Goal: Answer question/provide support: Share knowledge or assist other users

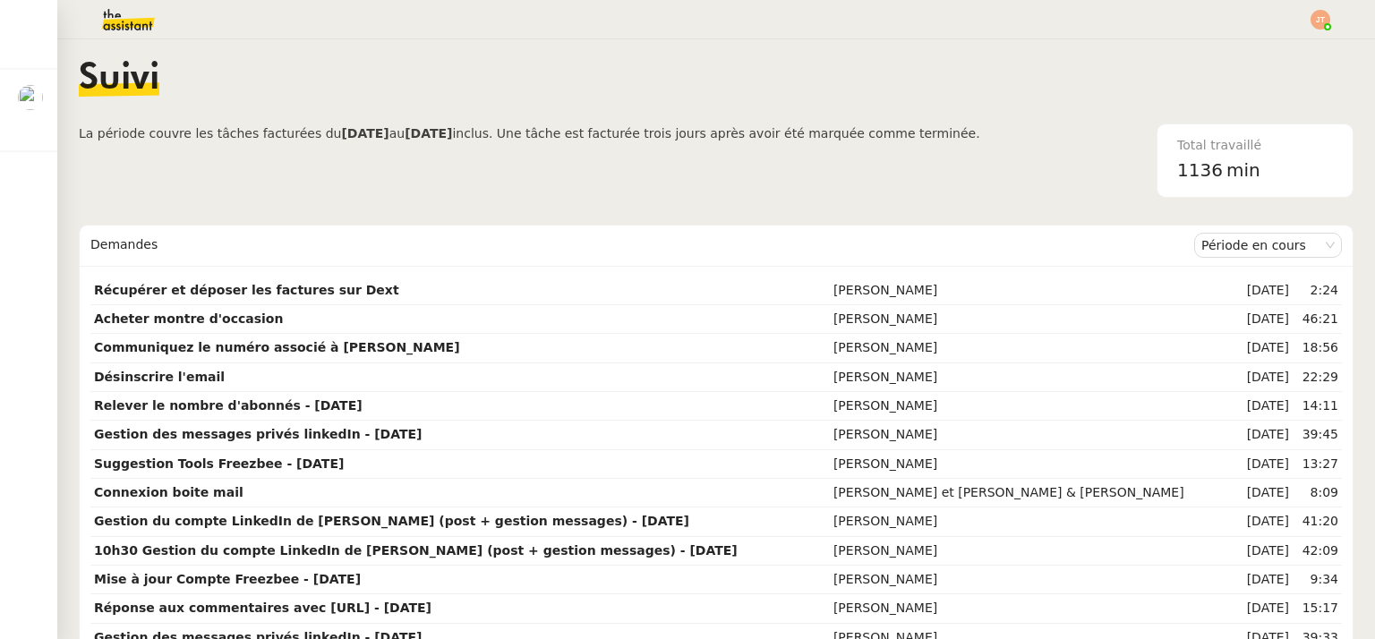
click at [133, 22] on img at bounding box center [114, 19] width 139 height 39
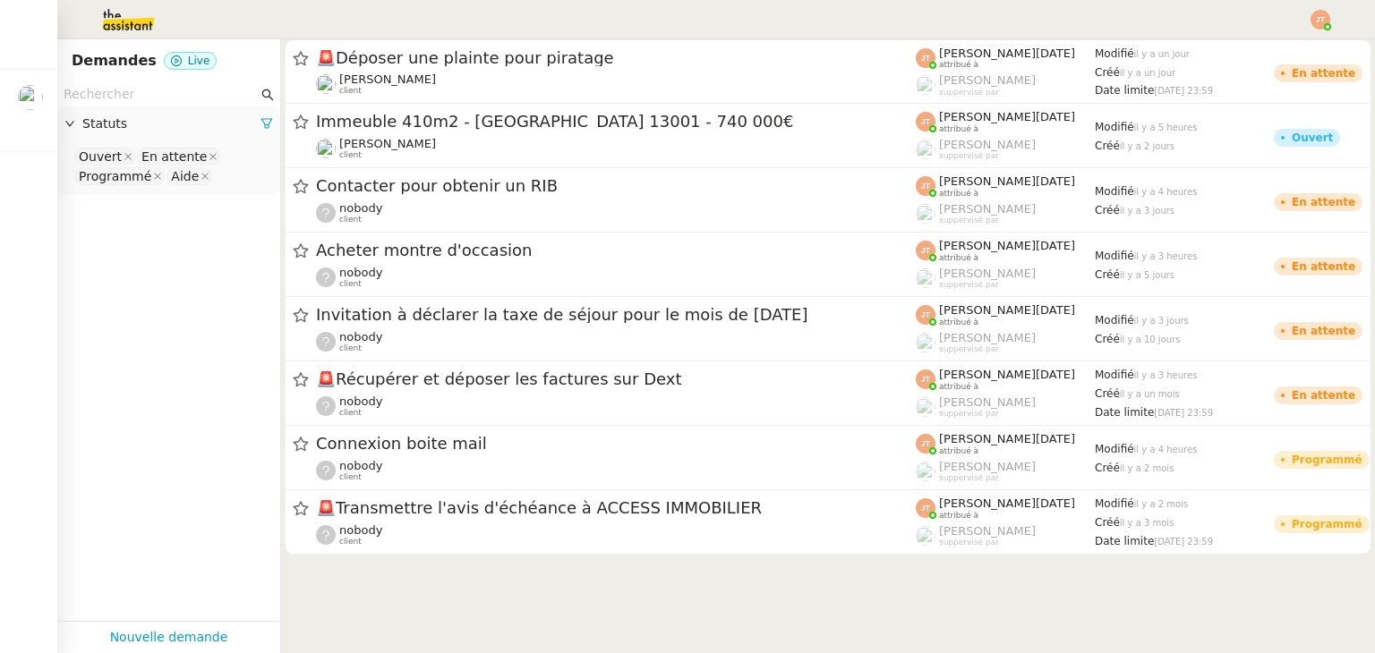
click at [136, 98] on input "text" at bounding box center [161, 94] width 194 height 21
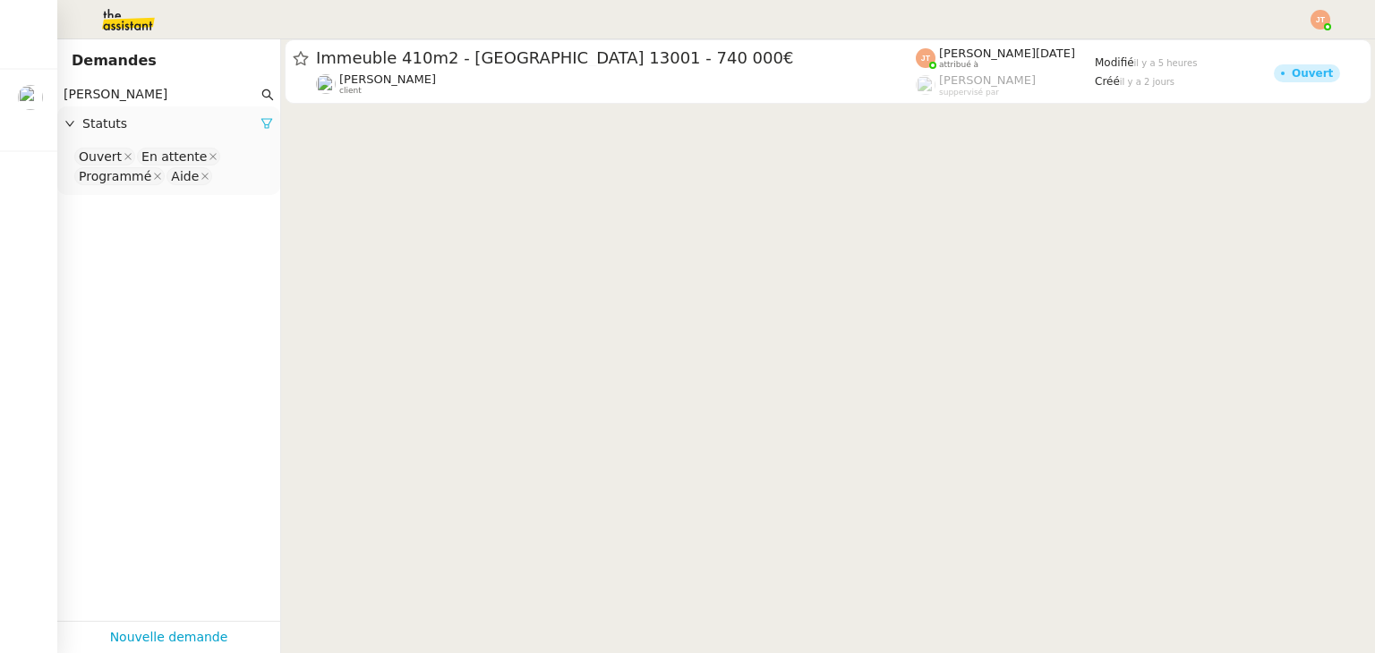
type input "[PERSON_NAME]"
click at [261, 123] on icon at bounding box center [266, 124] width 11 height 10
click at [215, 127] on span "Statuts" at bounding box center [177, 124] width 191 height 21
click at [169, 167] on nz-select "Please select" at bounding box center [169, 157] width 194 height 22
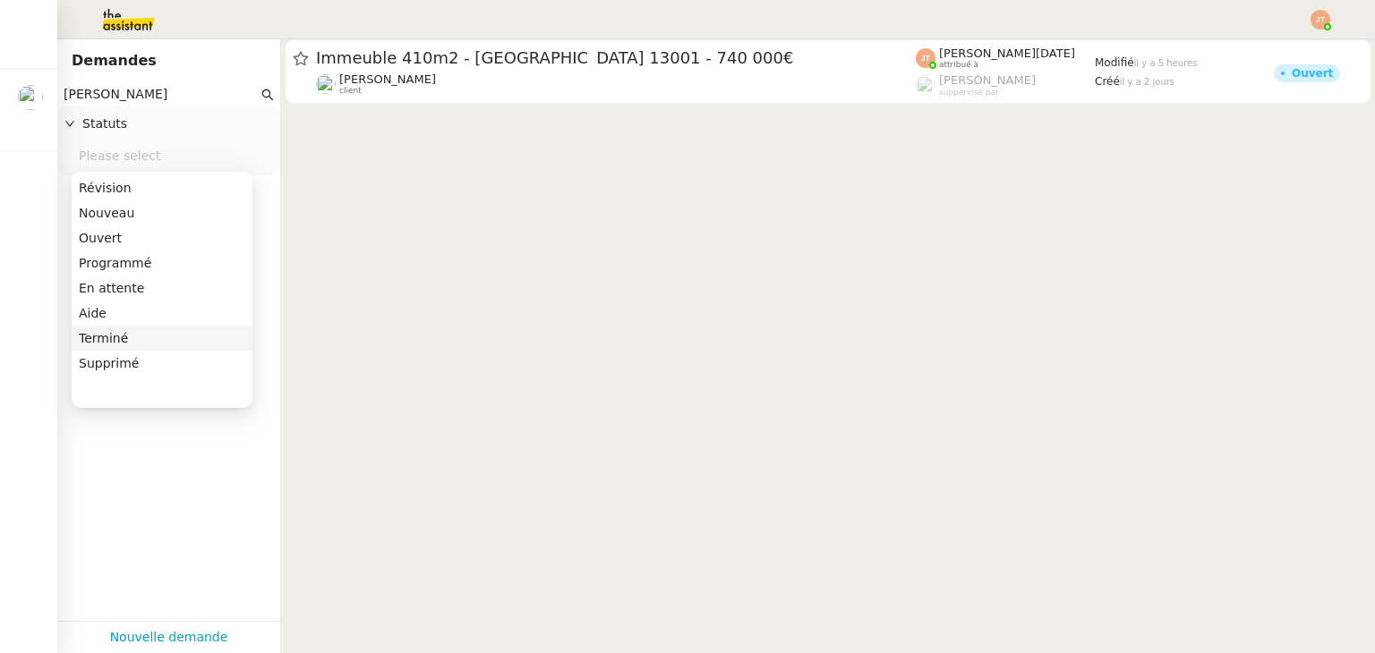
click at [141, 336] on div "Terminé" at bounding box center [162, 338] width 166 height 16
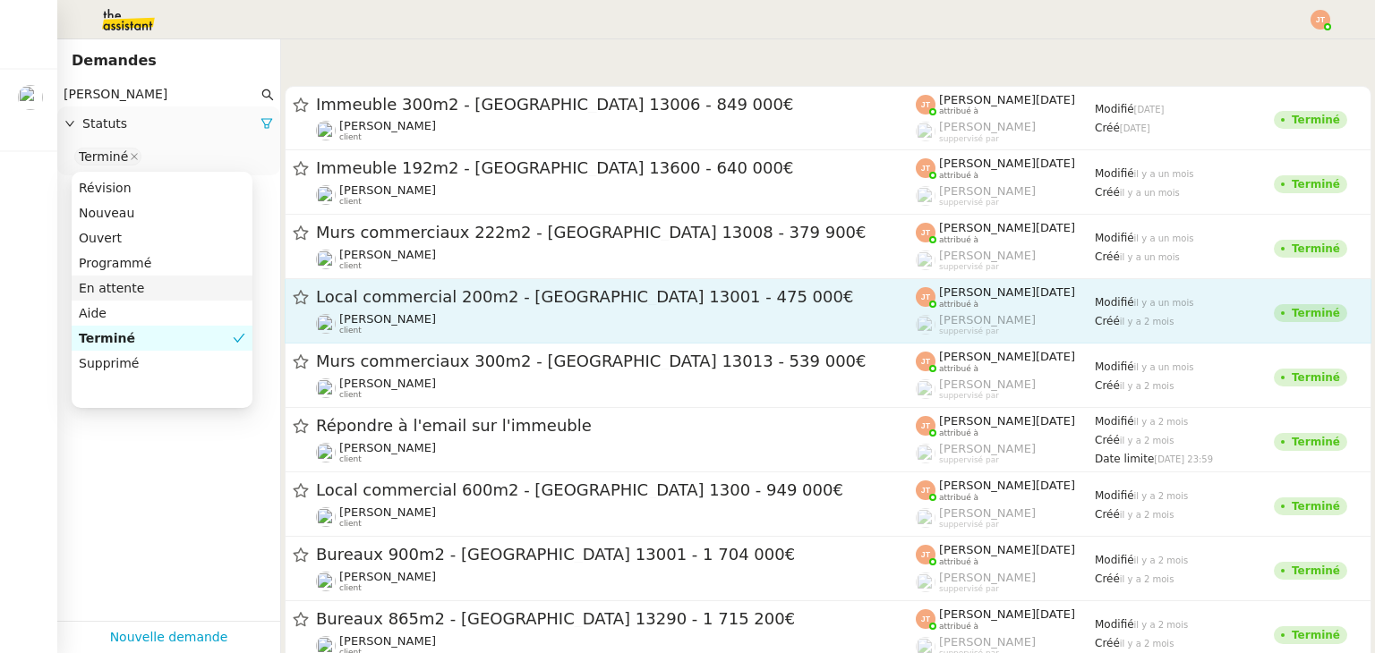
scroll to position [89, 0]
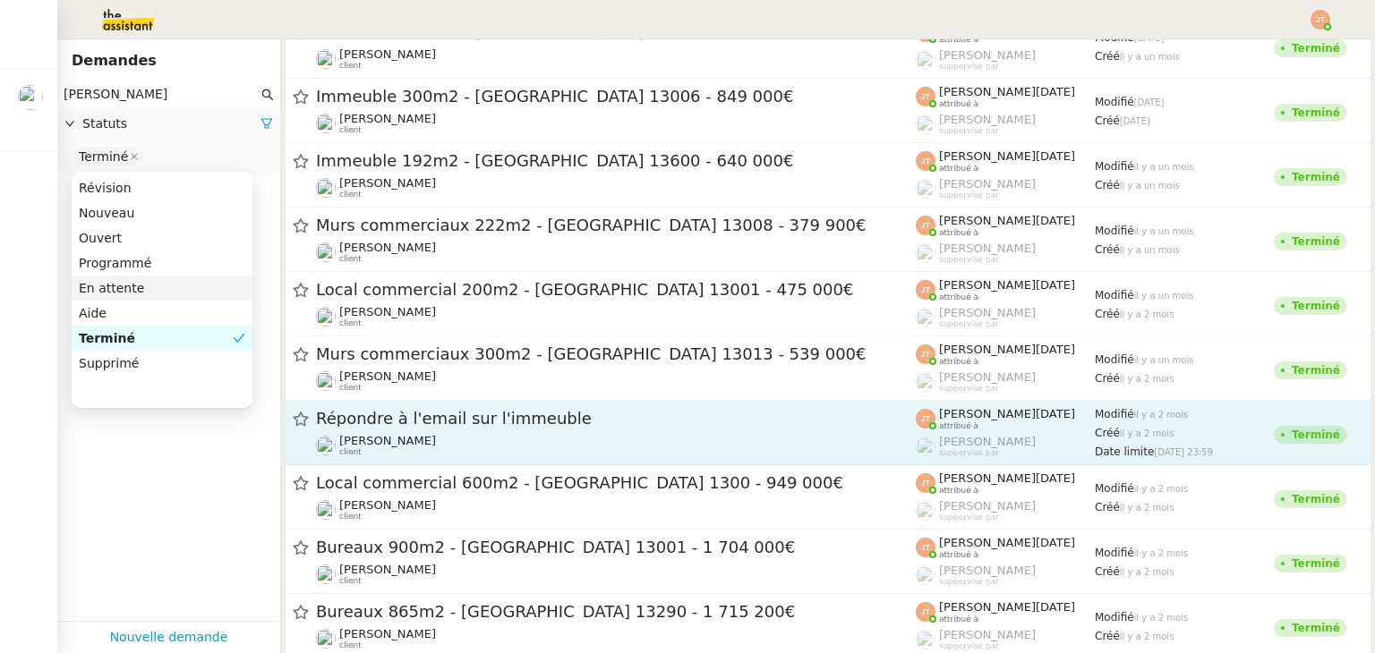
click at [535, 416] on span "Répondre à l'email sur l'immeuble" at bounding box center [616, 419] width 600 height 16
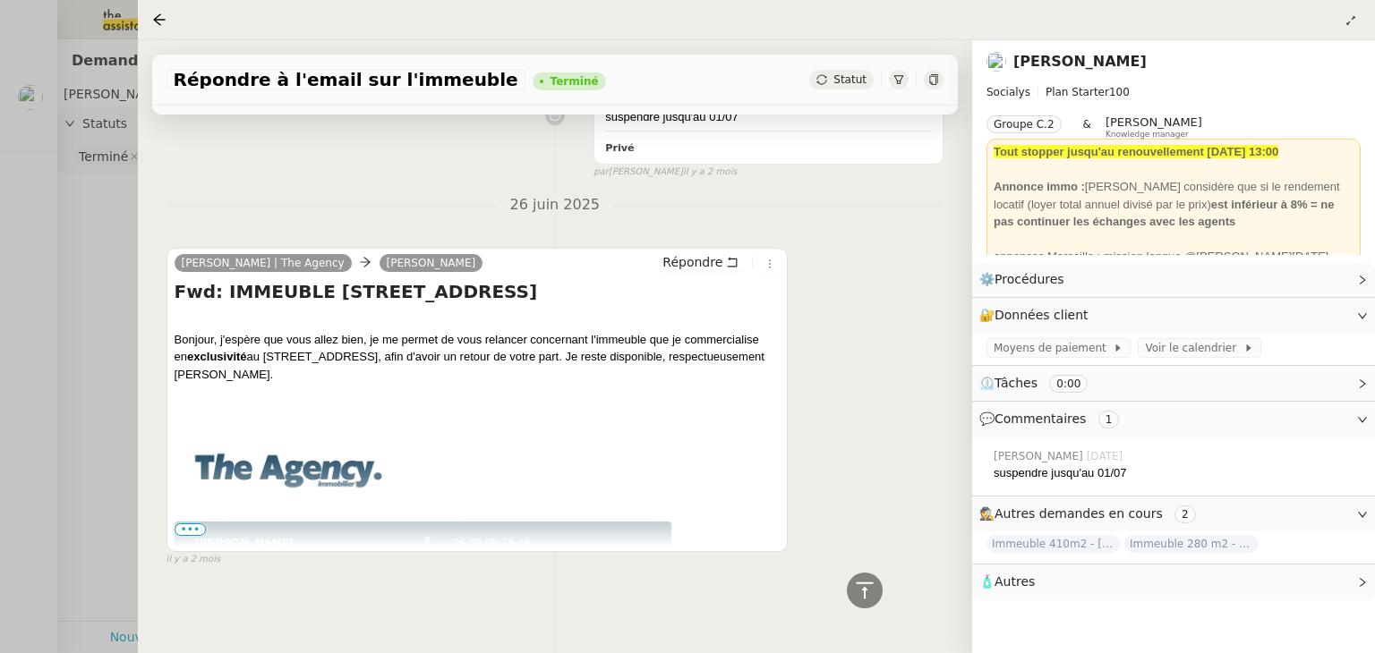
scroll to position [148, 0]
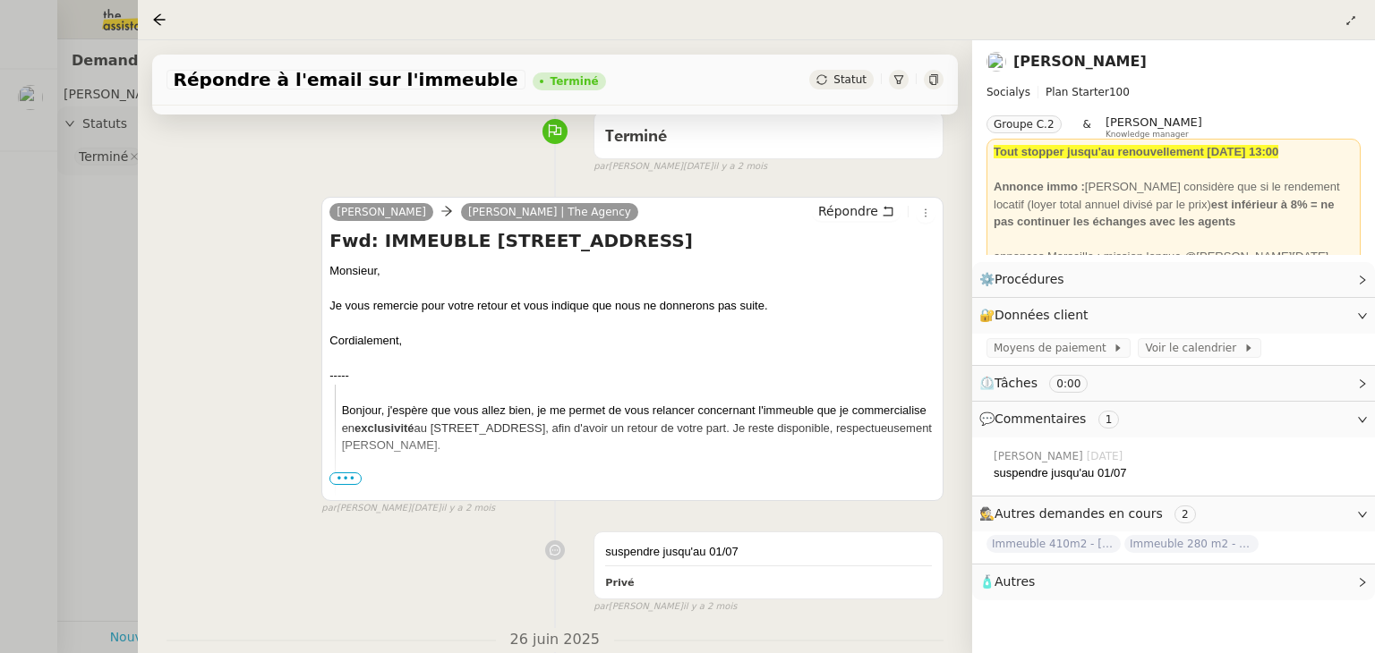
click at [52, 279] on div at bounding box center [687, 326] width 1375 height 653
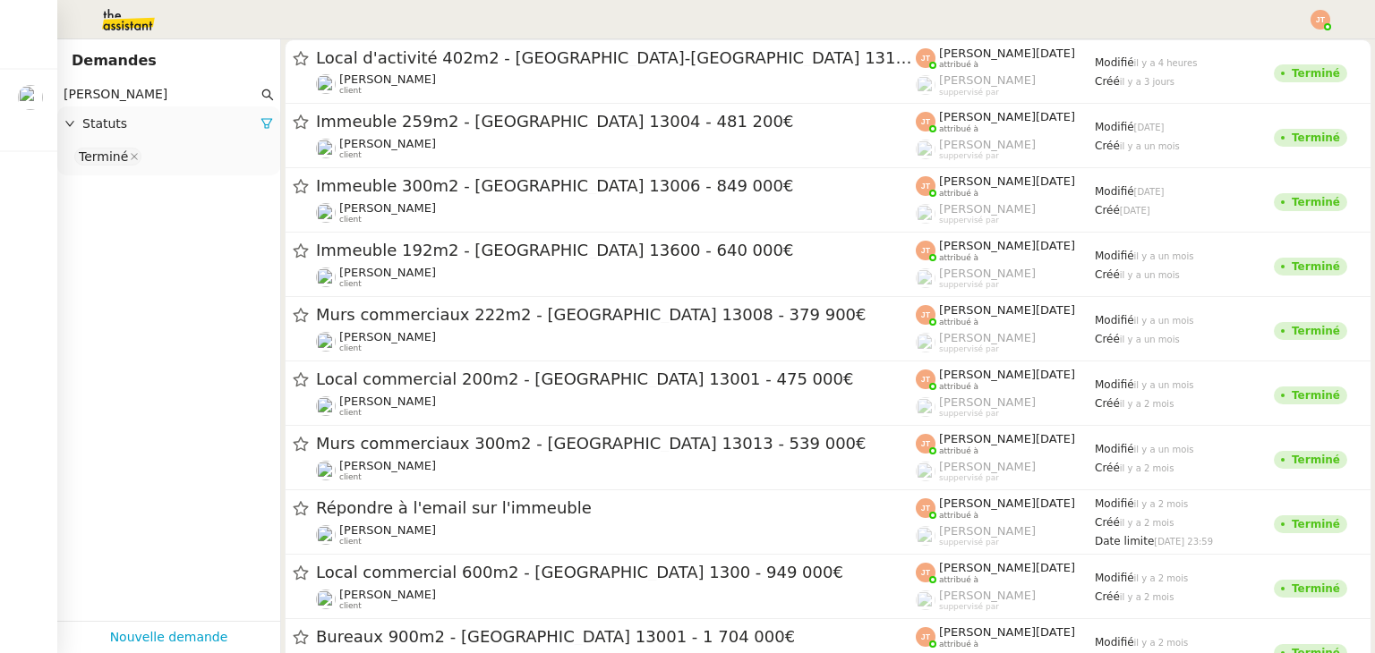
click at [115, 27] on img at bounding box center [114, 19] width 139 height 39
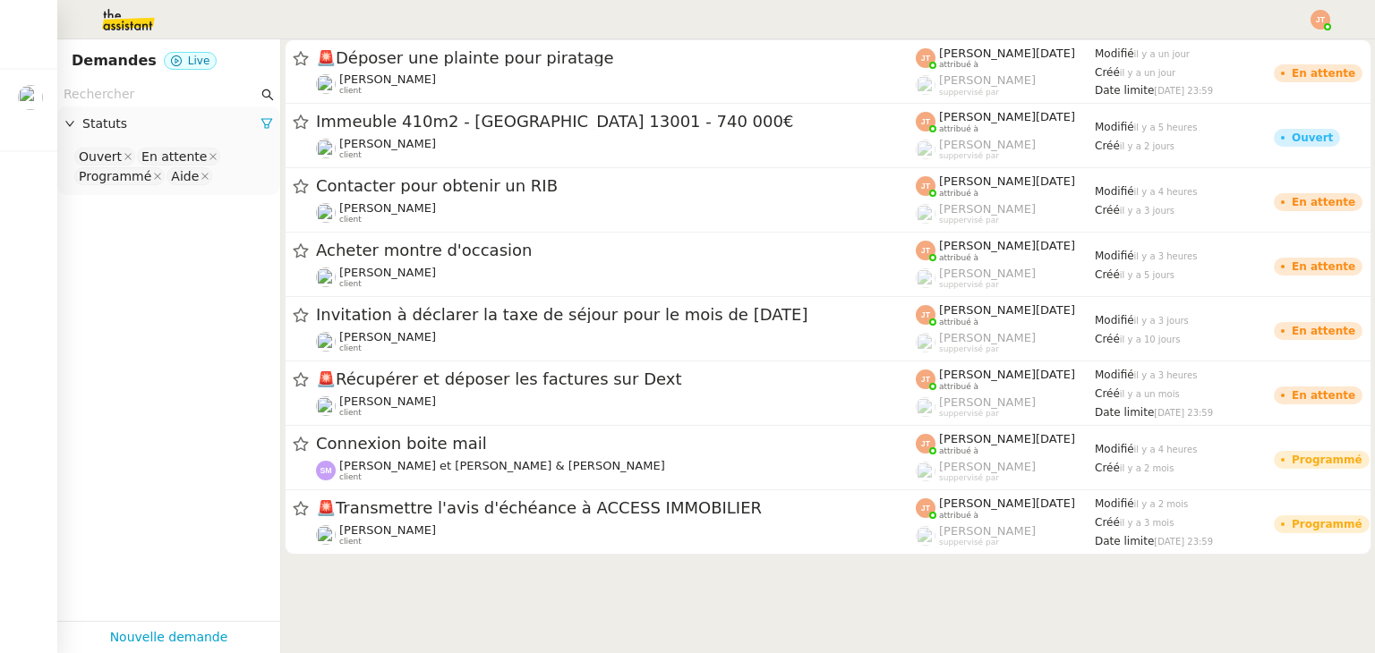
click at [1325, 22] on div at bounding box center [1320, 20] width 20 height 20
click at [1283, 47] on li "Suivi" at bounding box center [1272, 50] width 116 height 25
